Goal: Find specific page/section: Find specific page/section

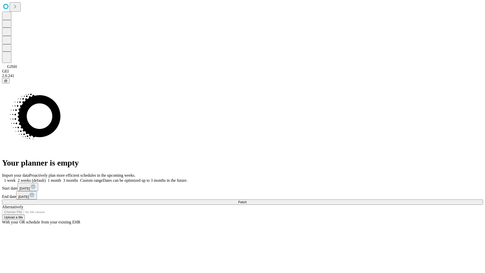
click at [246, 200] on span "Fetch" at bounding box center [242, 202] width 8 height 4
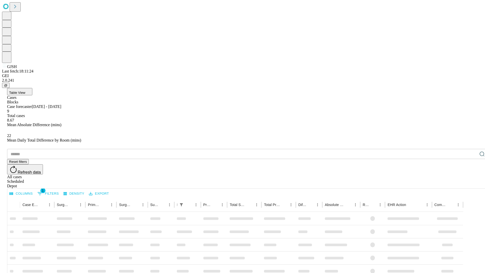
click at [25, 91] on span "Table View" at bounding box center [17, 93] width 16 height 4
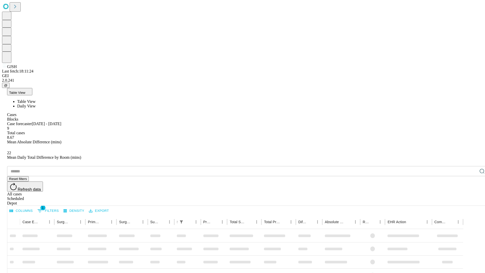
click at [36, 104] on span "Daily View" at bounding box center [26, 106] width 18 height 4
